Goal: Information Seeking & Learning: Learn about a topic

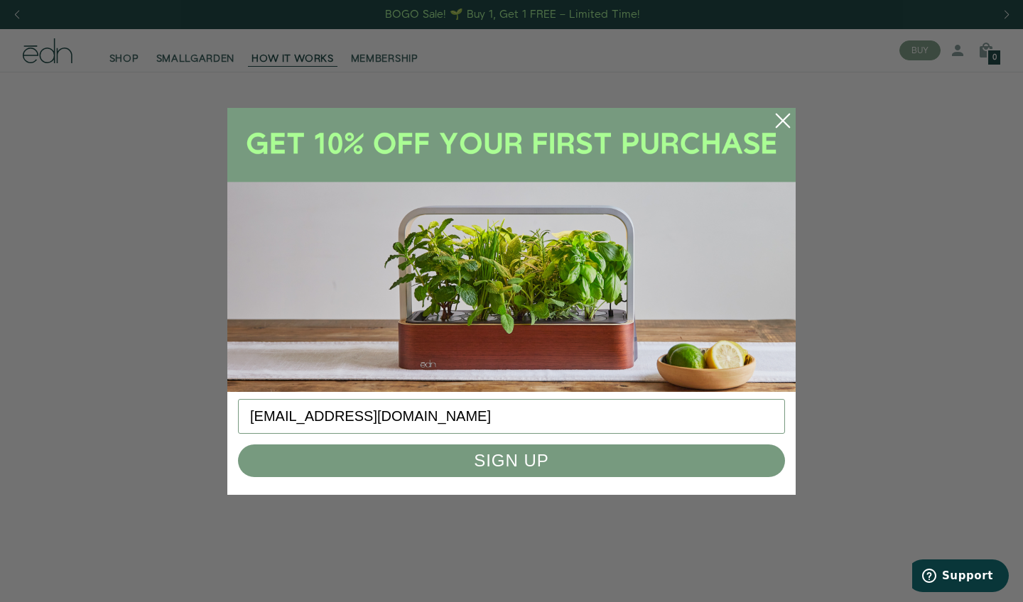
type input "ruthboyer02@gmail.com"
click at [510, 465] on button "SIGN UP" at bounding box center [511, 461] width 547 height 33
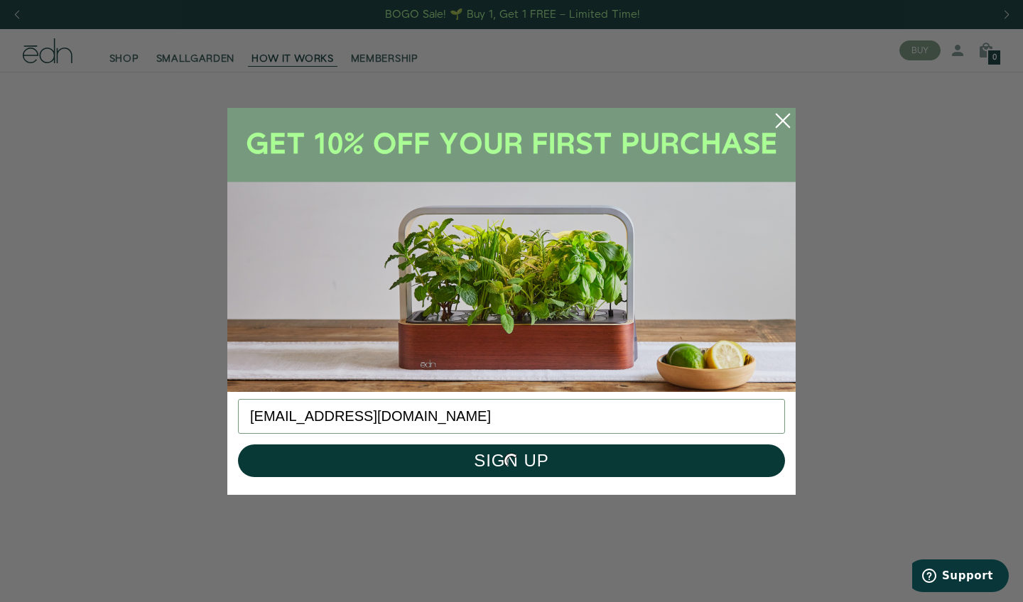
click at [782, 119] on icon "Close dialog" at bounding box center [782, 120] width 13 height 13
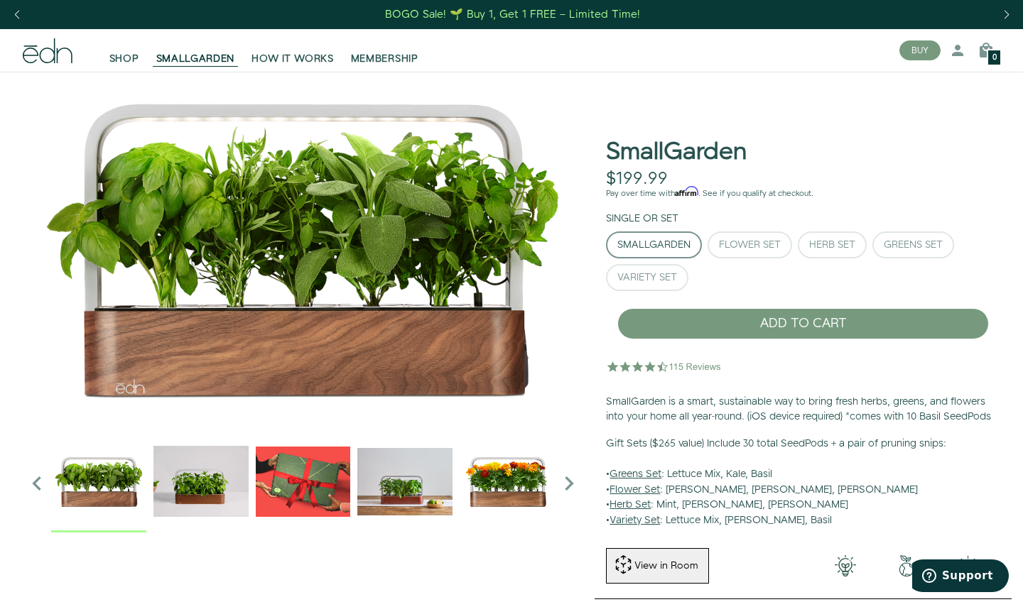
click at [568, 483] on icon "Next slide" at bounding box center [569, 484] width 28 height 28
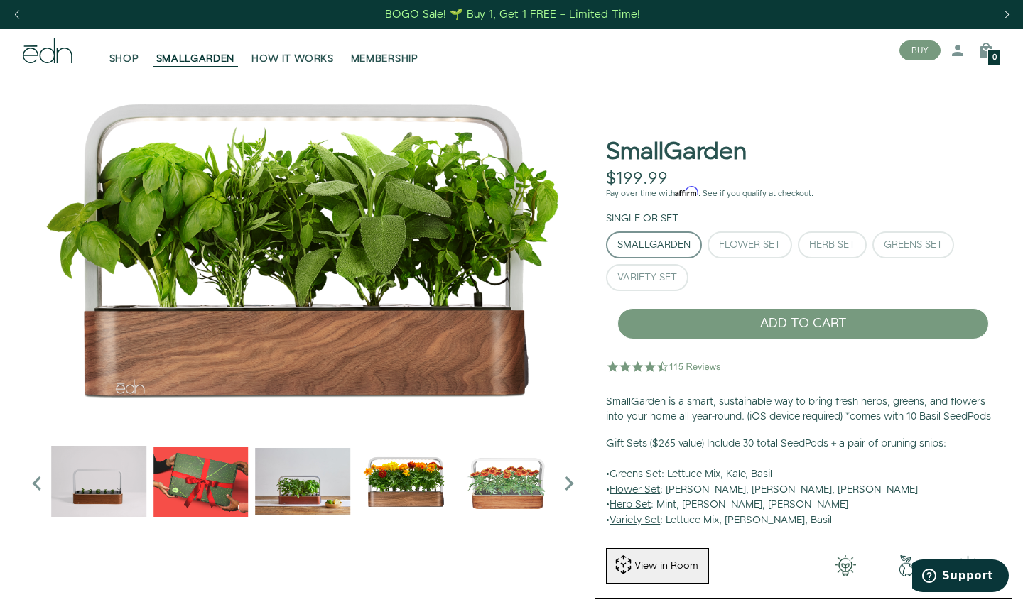
click at [86, 485] on img "2 / 6" at bounding box center [98, 481] width 95 height 95
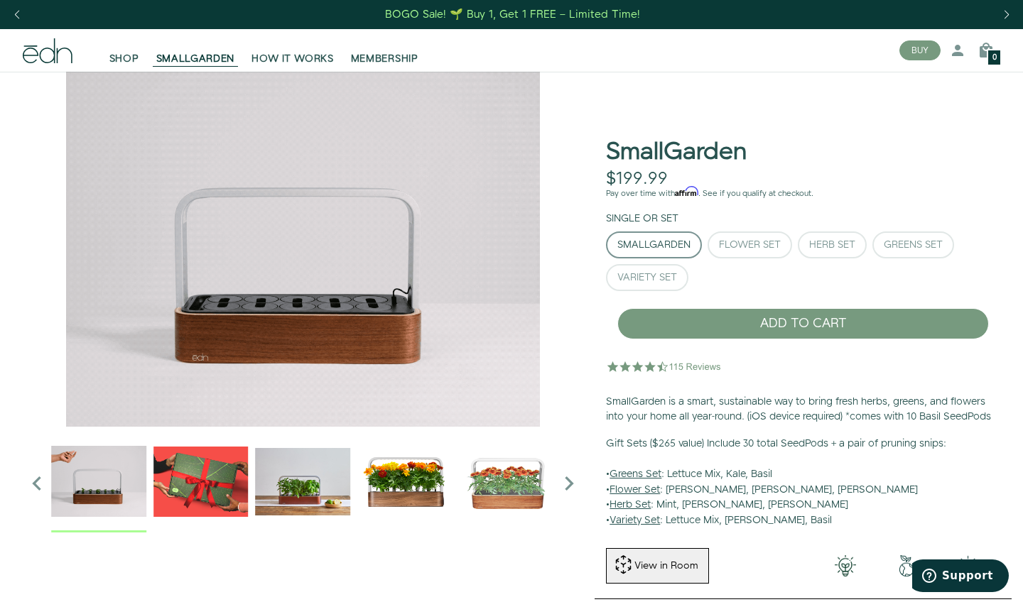
click at [197, 481] on img "3 / 6" at bounding box center [200, 481] width 95 height 95
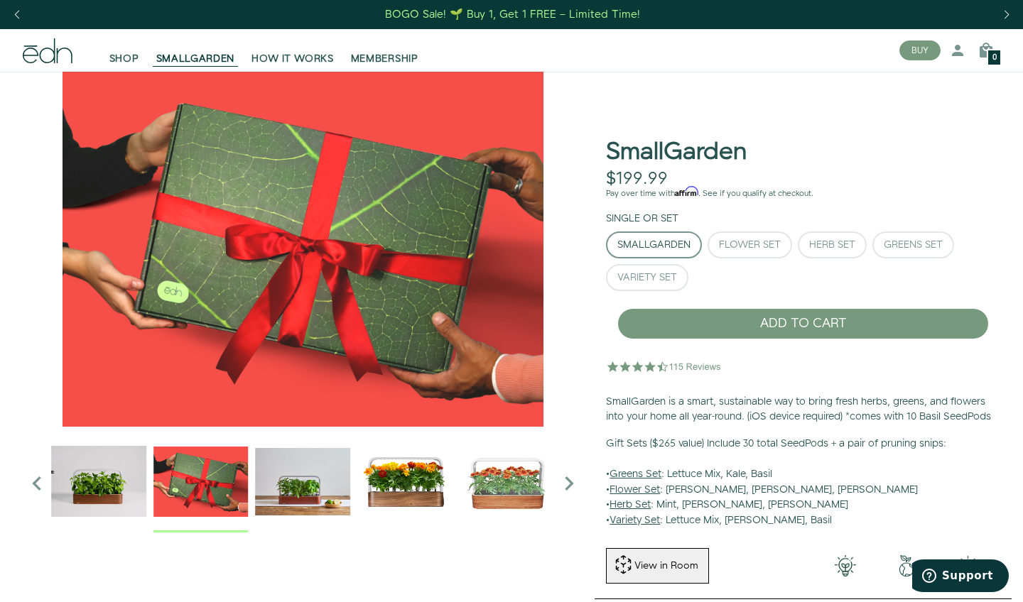
click at [304, 489] on img "4 / 6" at bounding box center [303, 481] width 95 height 95
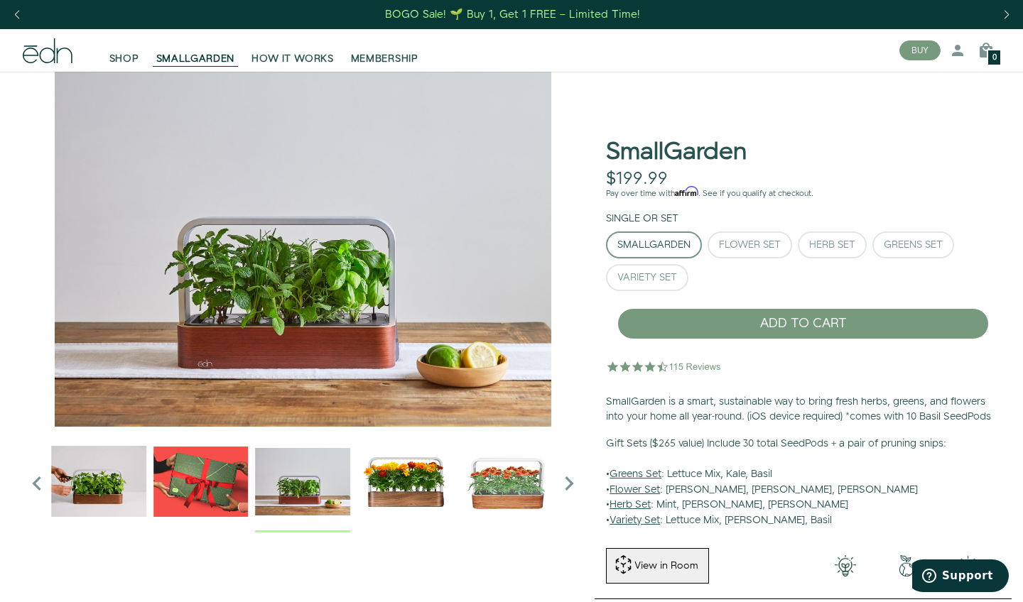
click at [393, 488] on img "5 / 6" at bounding box center [404, 481] width 95 height 95
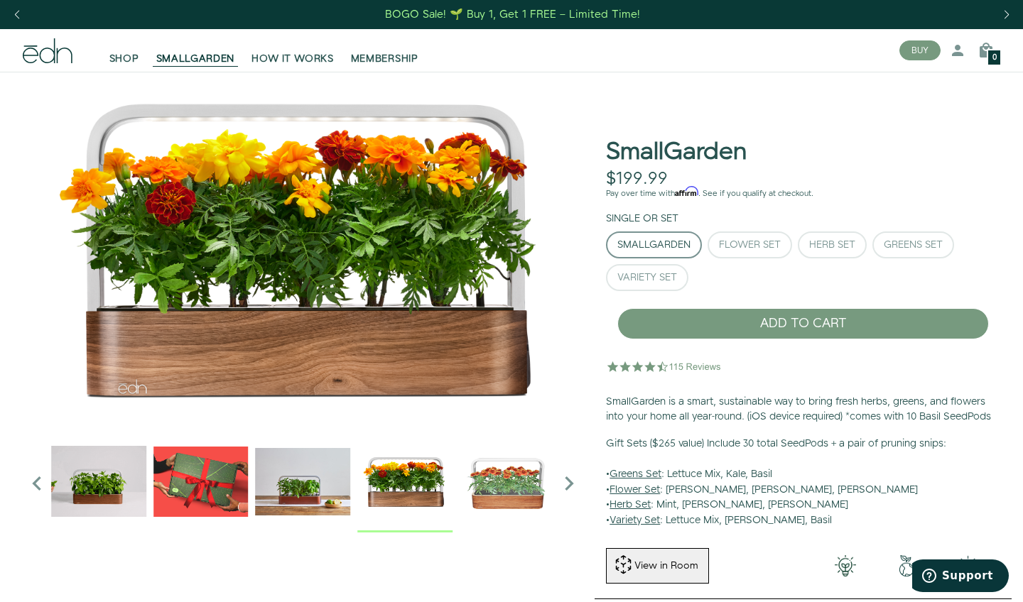
click at [500, 484] on img "6 / 6" at bounding box center [507, 481] width 95 height 95
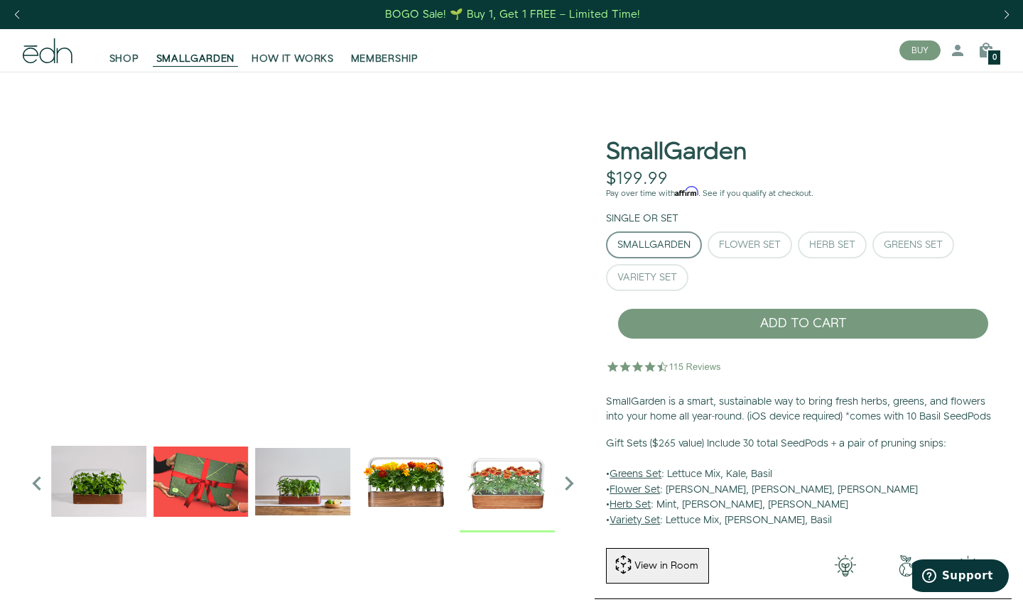
click at [569, 480] on icon "Next slide" at bounding box center [569, 484] width 28 height 28
click at [90, 482] on img "2 / 6" at bounding box center [98, 481] width 95 height 95
